Goal: Task Accomplishment & Management: Manage account settings

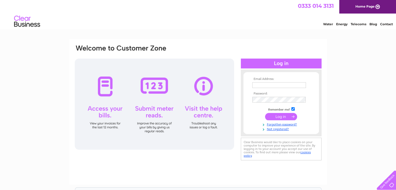
type input "kal.bahee@hotmail.co.uk"
click at [283, 118] on input "submit" at bounding box center [281, 116] width 32 height 7
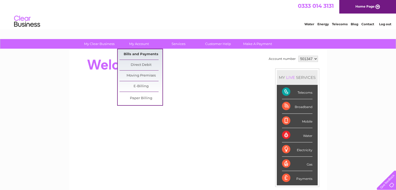
click at [140, 57] on link "Bills and Payments" at bounding box center [141, 54] width 43 height 10
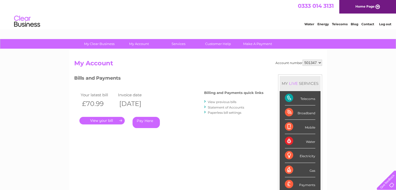
click at [225, 99] on li "View previous bills" at bounding box center [233, 101] width 59 height 5
click at [225, 102] on link "View previous bills" at bounding box center [222, 102] width 29 height 4
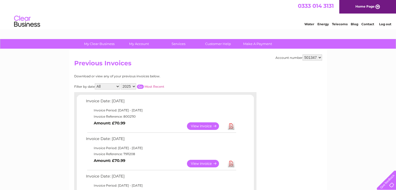
click at [214, 124] on link "View" at bounding box center [206, 126] width 38 height 8
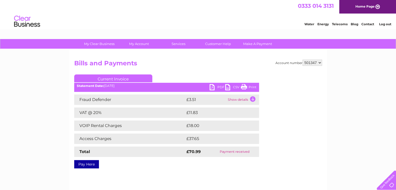
click at [214, 87] on link "PDF" at bounding box center [218, 88] width 16 height 8
